Goal: Transaction & Acquisition: Purchase product/service

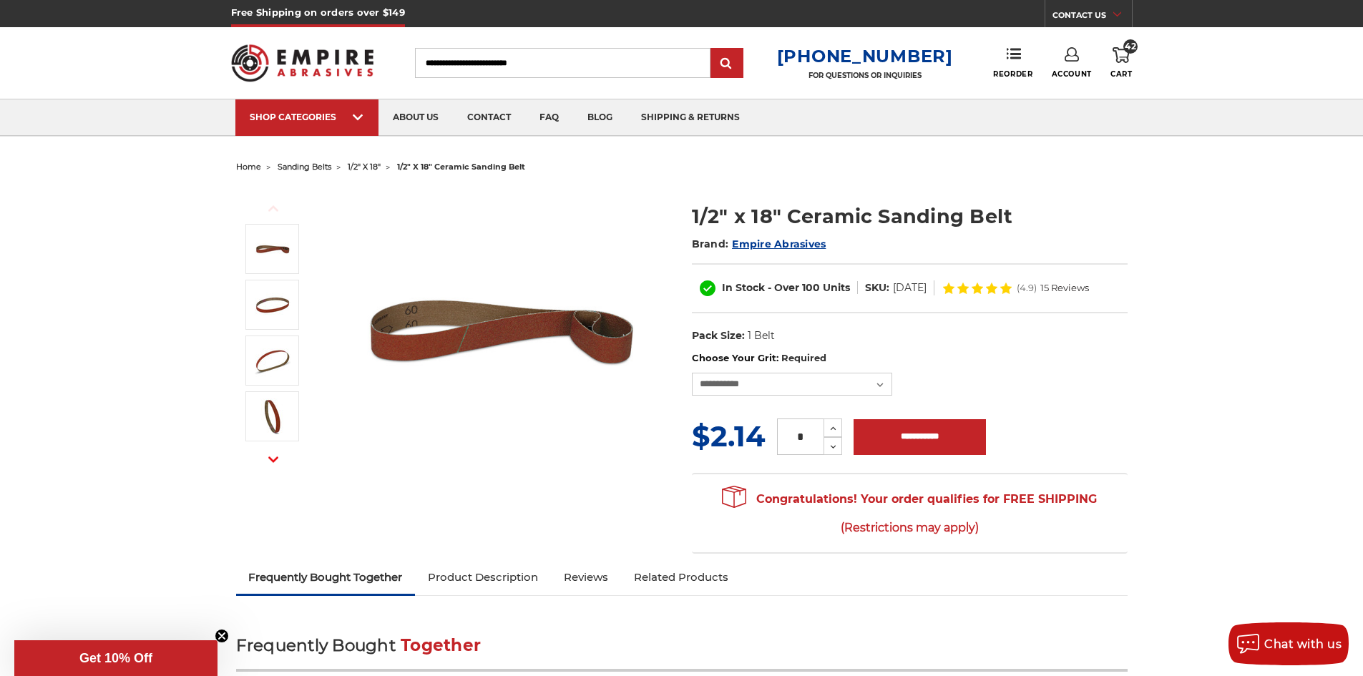
select select "****"
click at [1115, 62] on icon at bounding box center [1120, 55] width 17 height 16
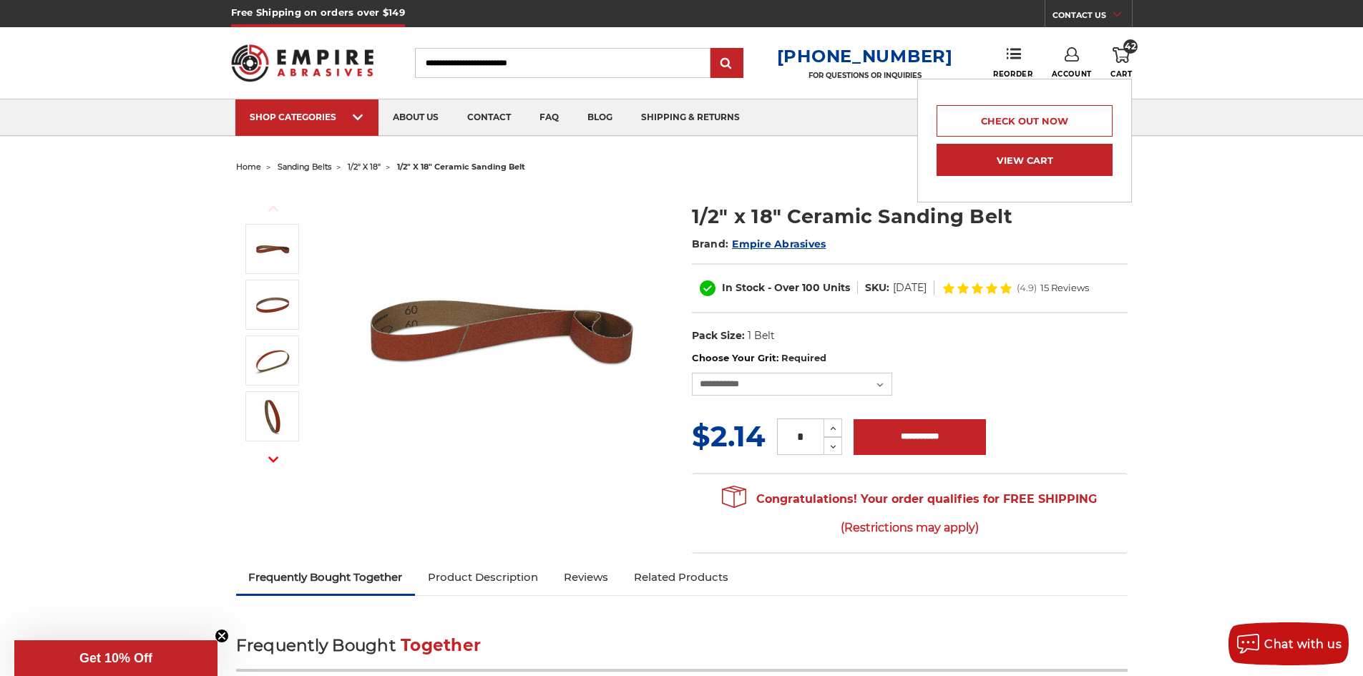
click at [1034, 158] on link "View Cart" at bounding box center [1024, 160] width 176 height 32
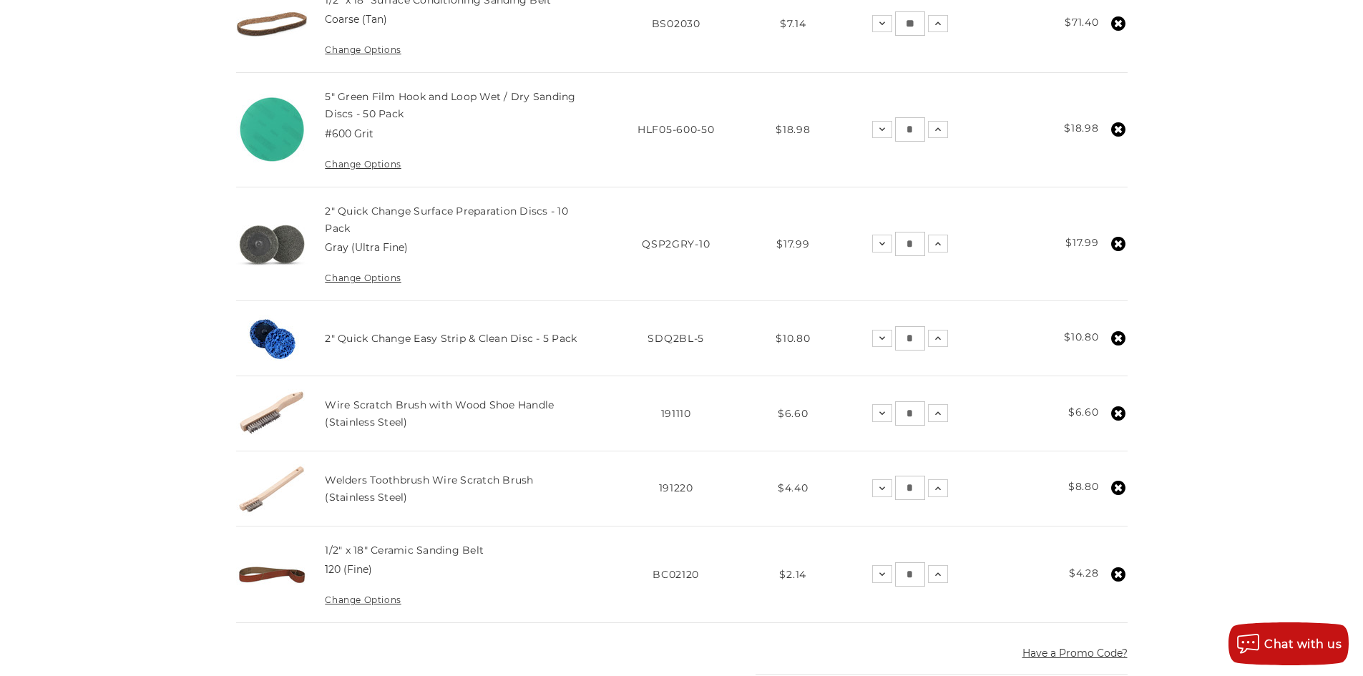
scroll to position [1216, 0]
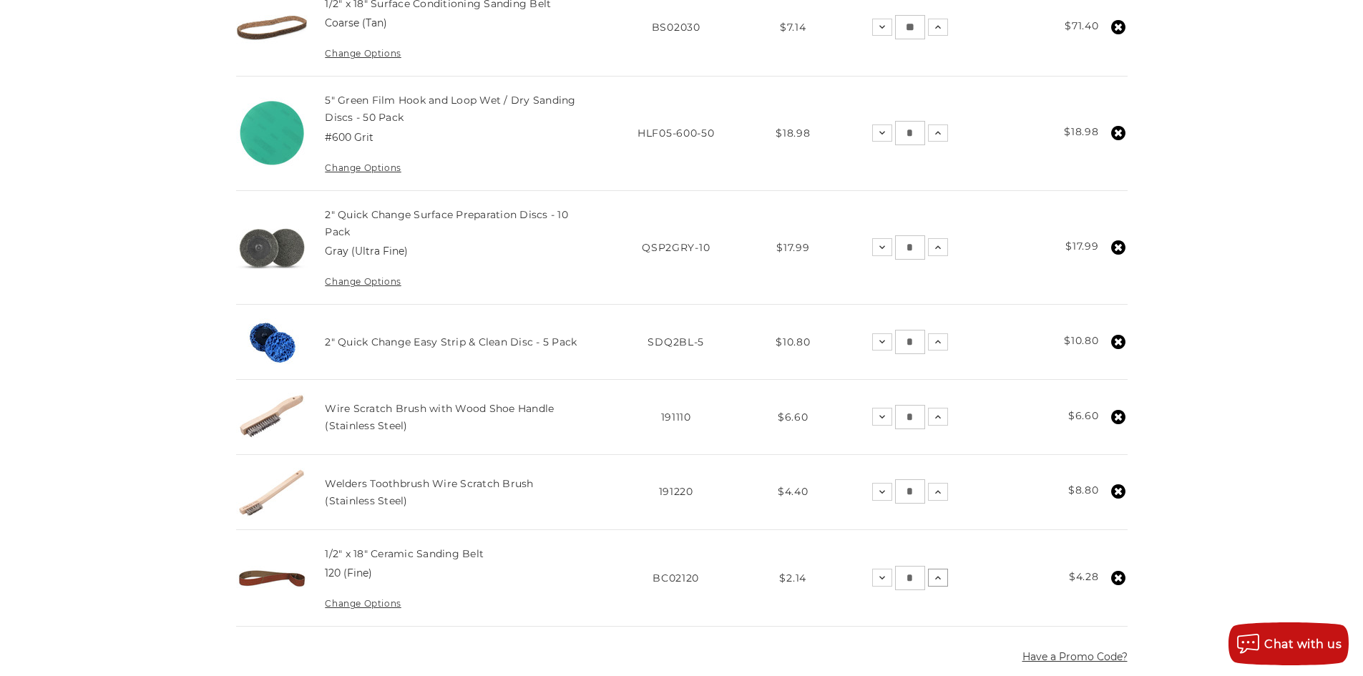
click at [944, 577] on button "Increase Quantity:" at bounding box center [938, 577] width 20 height 17
drag, startPoint x: 916, startPoint y: 579, endPoint x: 905, endPoint y: 580, distance: 11.5
click at [906, 579] on input "*" at bounding box center [910, 578] width 30 height 24
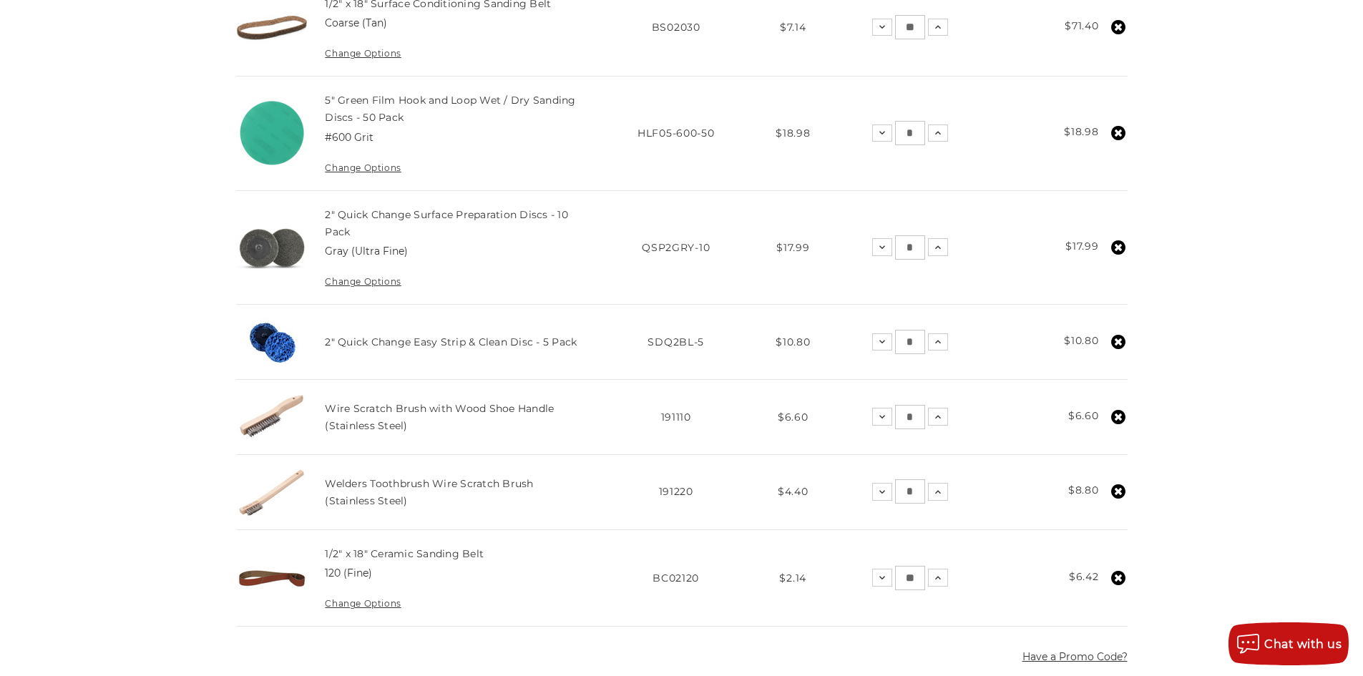
type input "**"
click at [132, 474] on div "home your cart Your Cart Congratulations! Your order may qualify for free shipp…" at bounding box center [681, 82] width 1363 height 2285
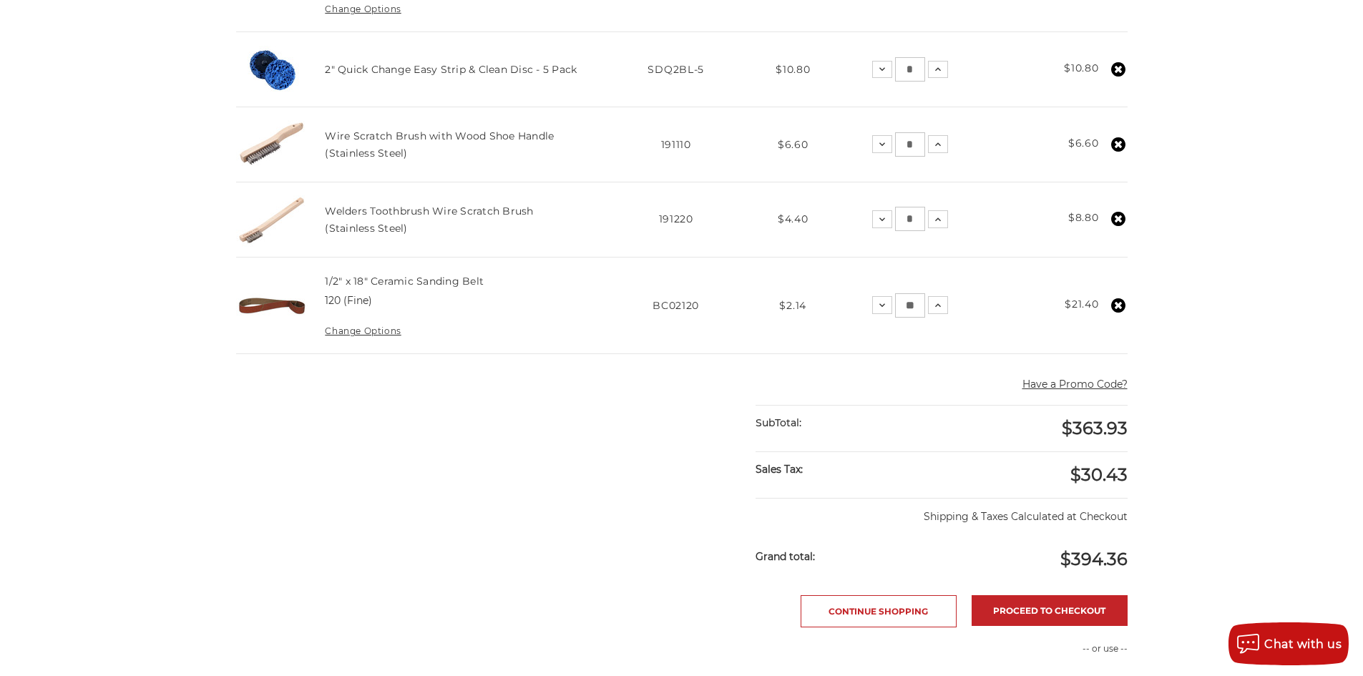
scroll to position [1502, 0]
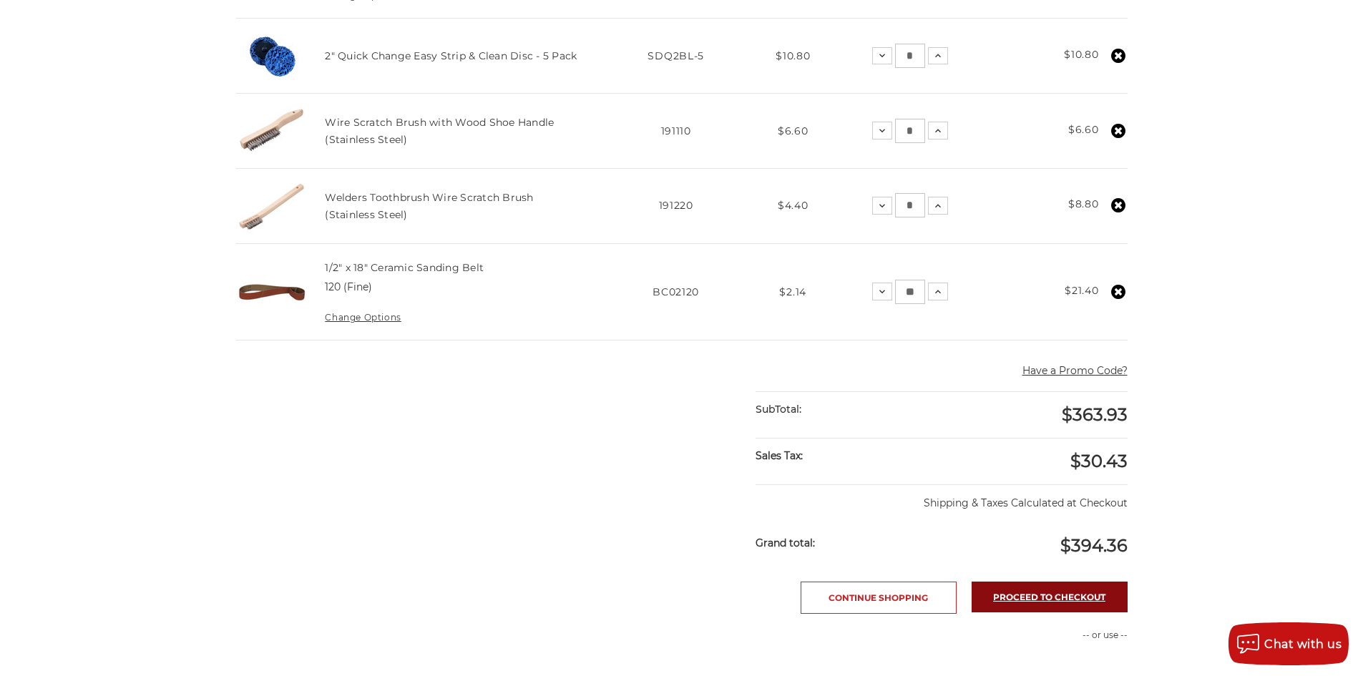
click at [1072, 602] on link "Proceed to checkout" at bounding box center [1050, 597] width 156 height 31
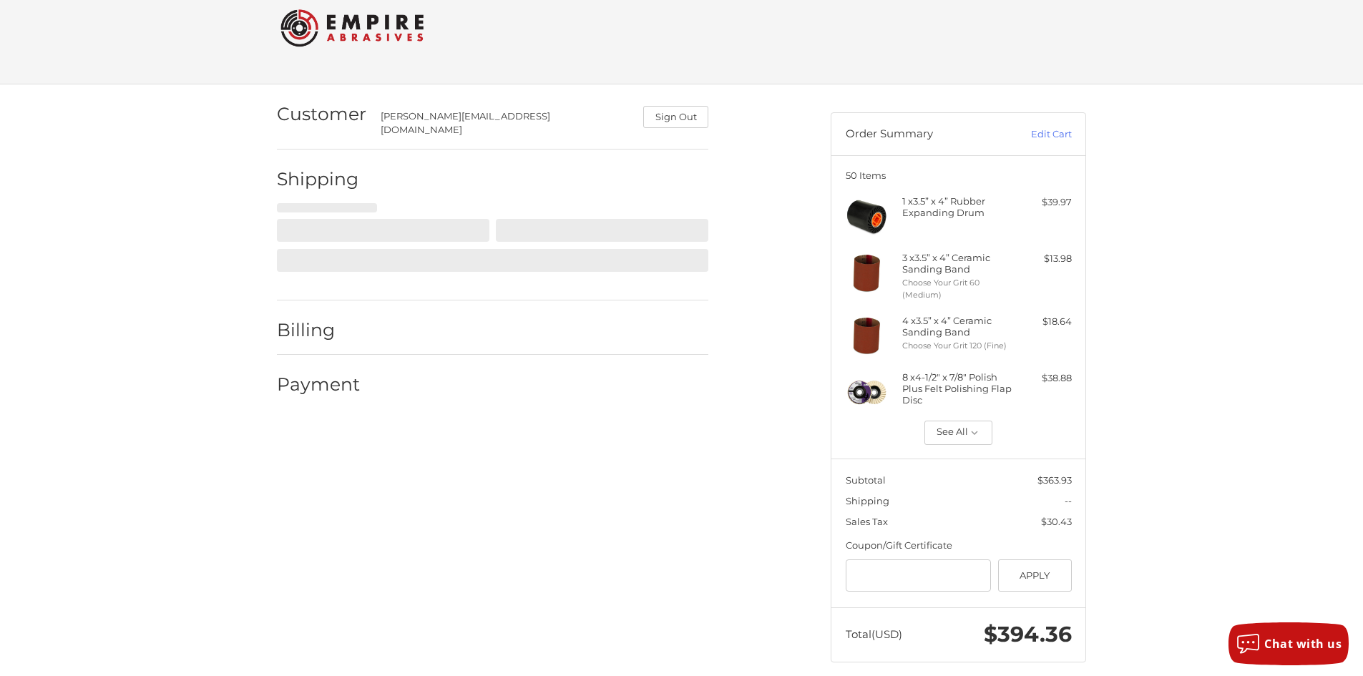
scroll to position [33, 0]
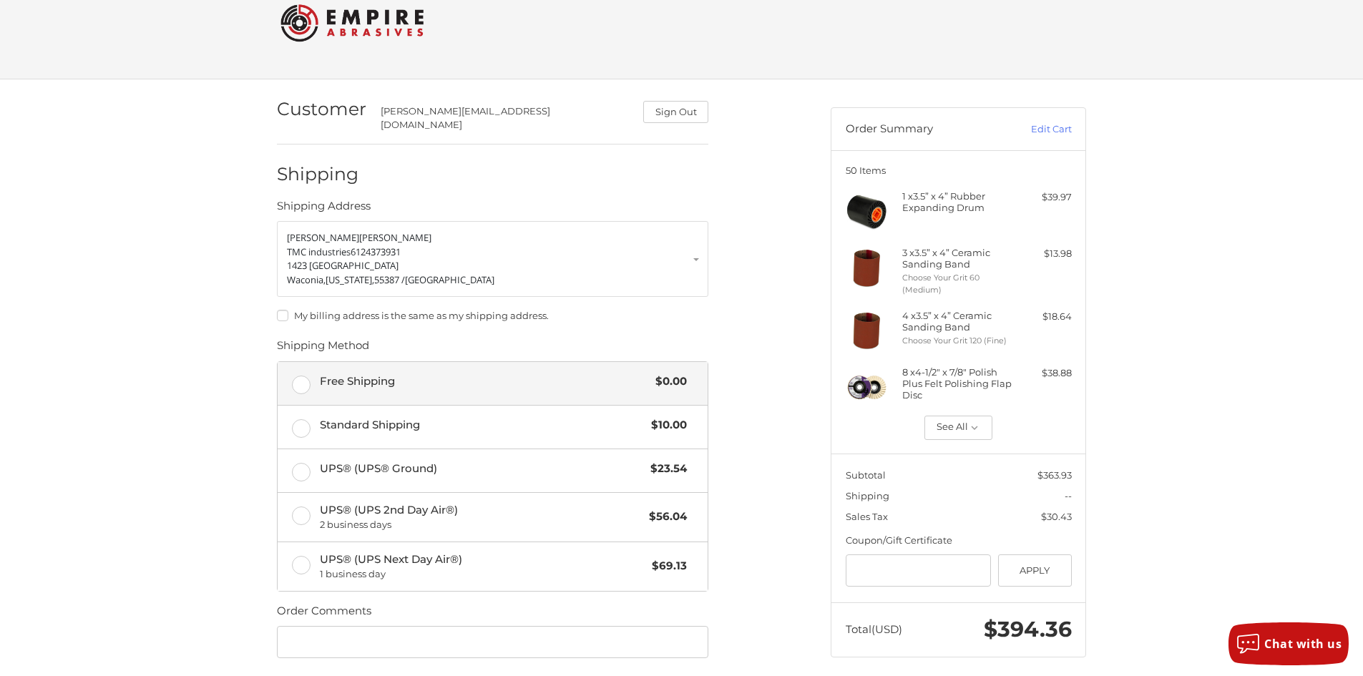
click at [311, 368] on label "Free Shipping $0.00" at bounding box center [493, 383] width 430 height 43
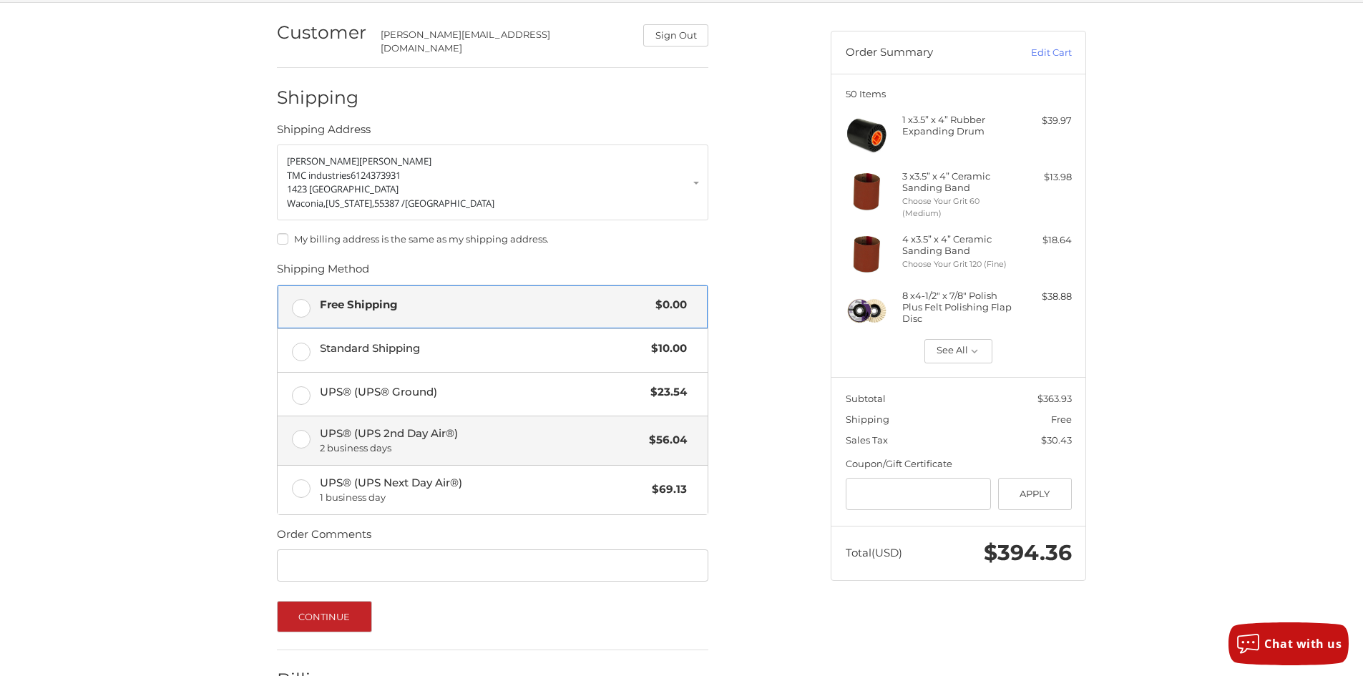
scroll to position [197, 0]
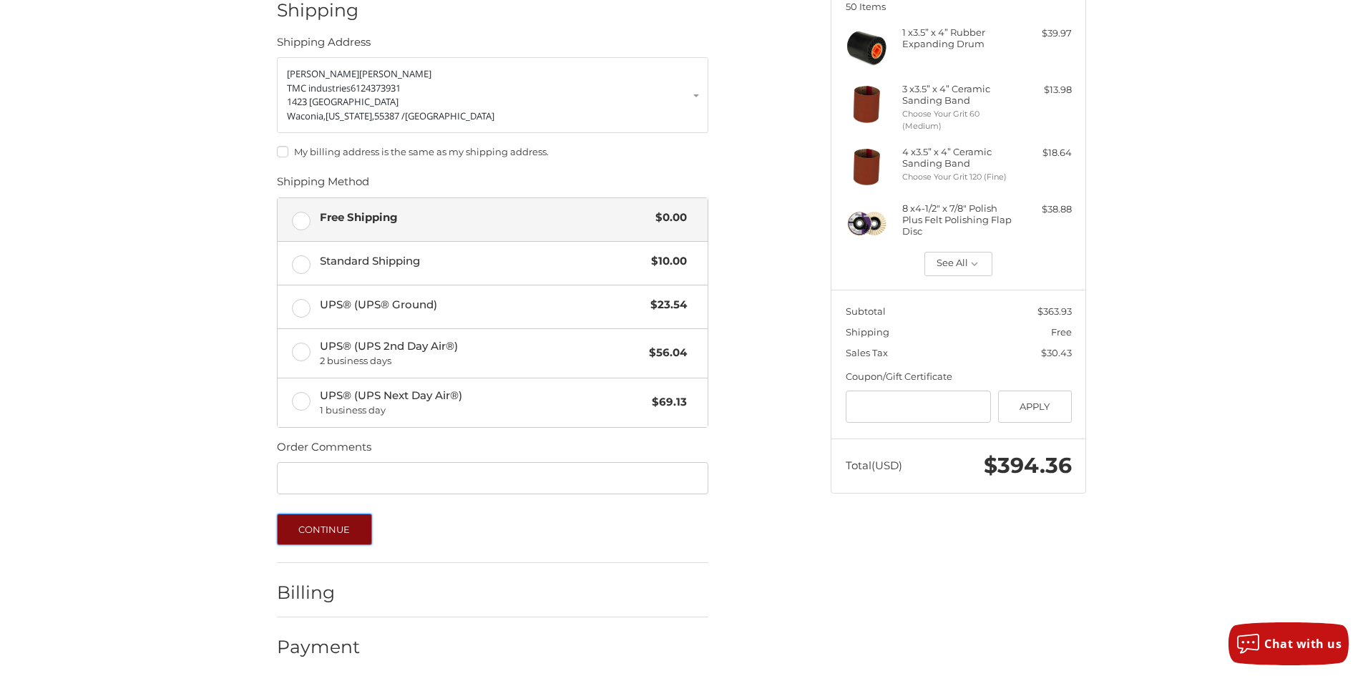
click at [323, 519] on button "Continue" at bounding box center [324, 529] width 95 height 31
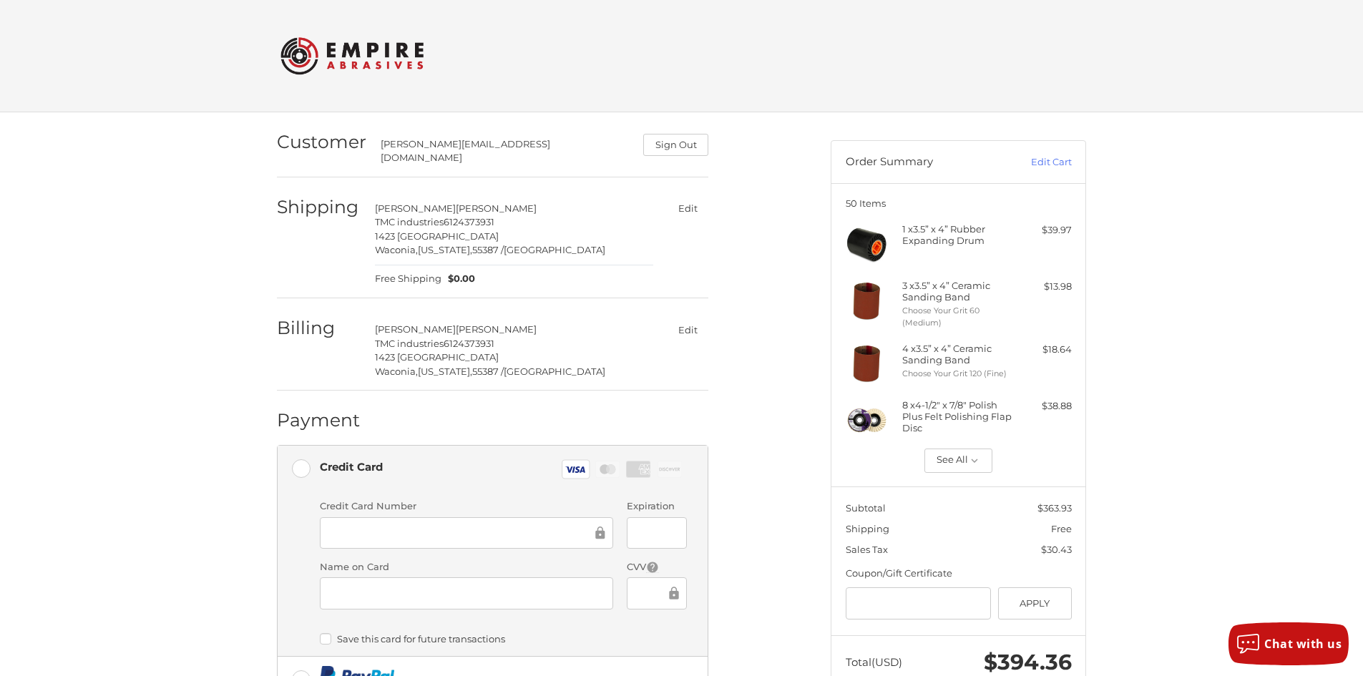
scroll to position [213, 0]
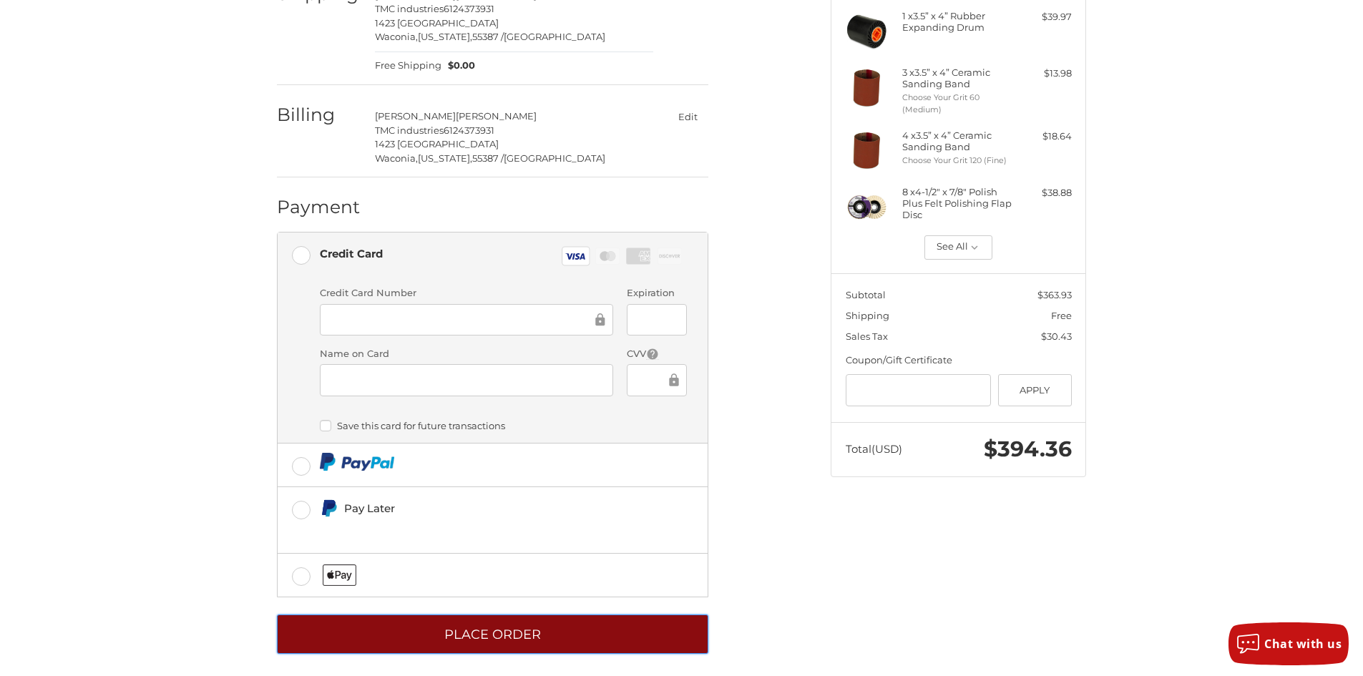
click at [479, 624] on button "Place Order" at bounding box center [492, 634] width 431 height 39
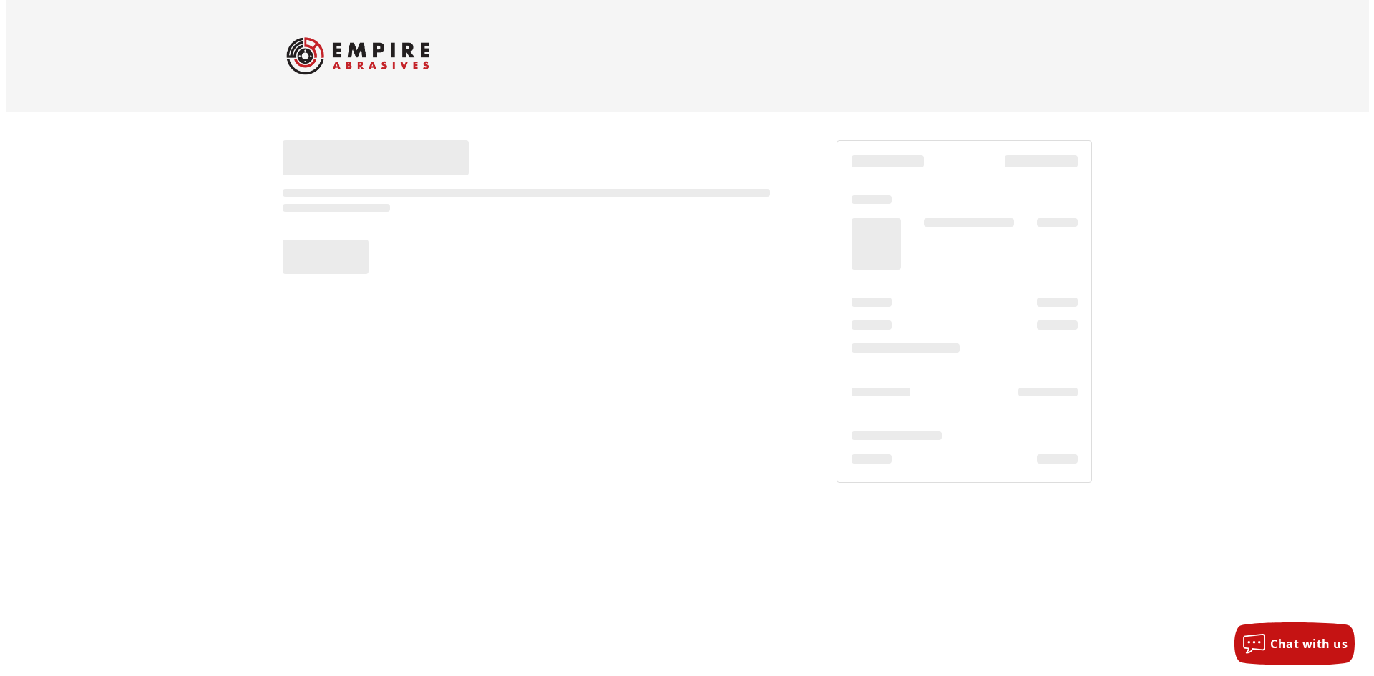
scroll to position [0, 0]
